Goal: Task Accomplishment & Management: Use online tool/utility

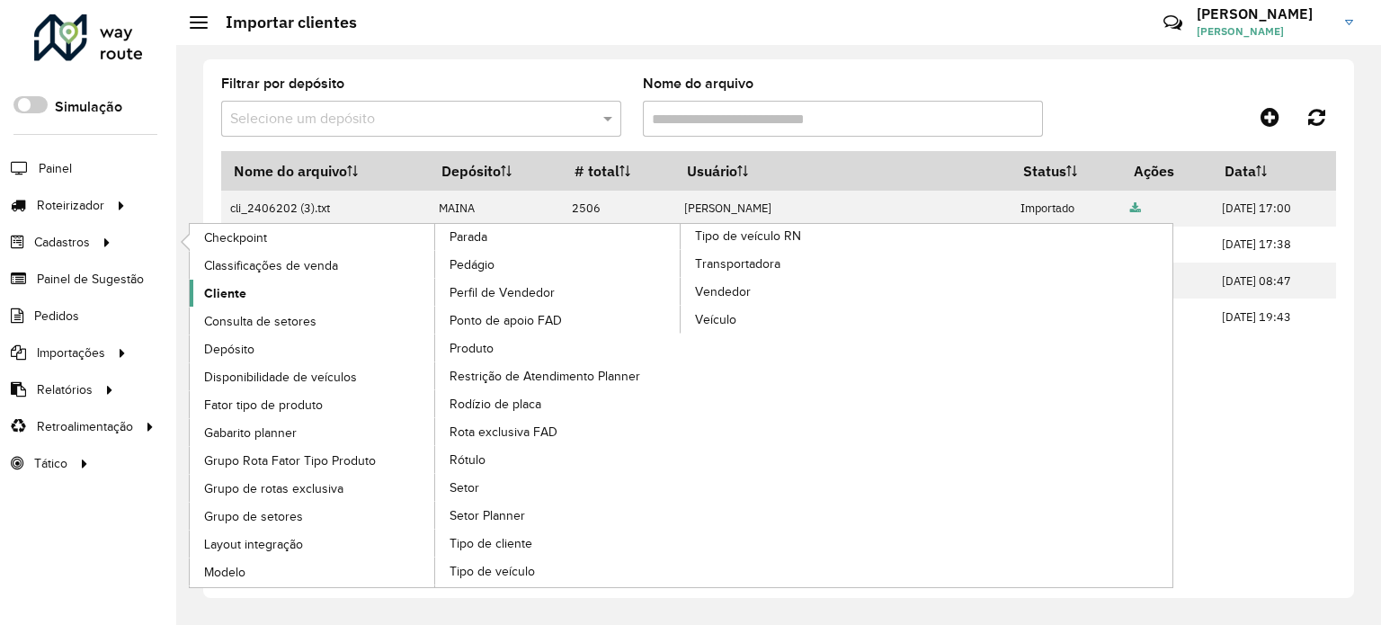
click at [241, 293] on span "Cliente" at bounding box center [225, 293] width 42 height 19
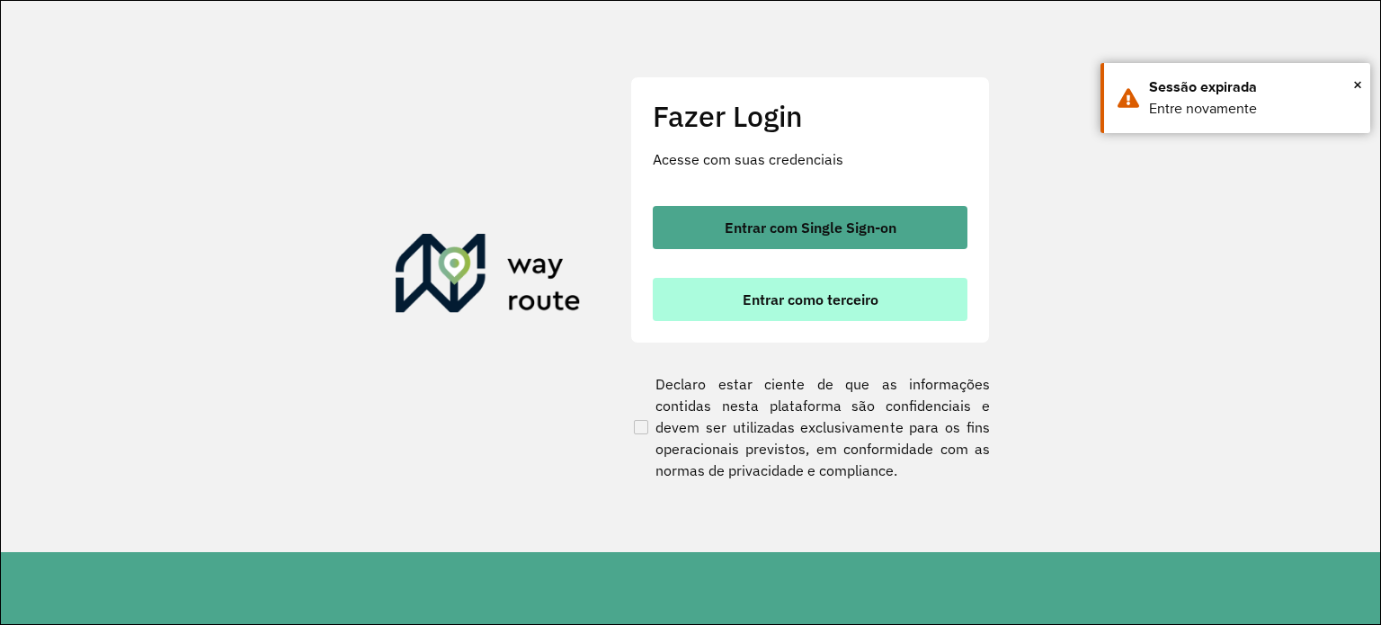
click at [863, 304] on span "Entrar como terceiro" at bounding box center [811, 299] width 136 height 14
